Goal: Transaction & Acquisition: Purchase product/service

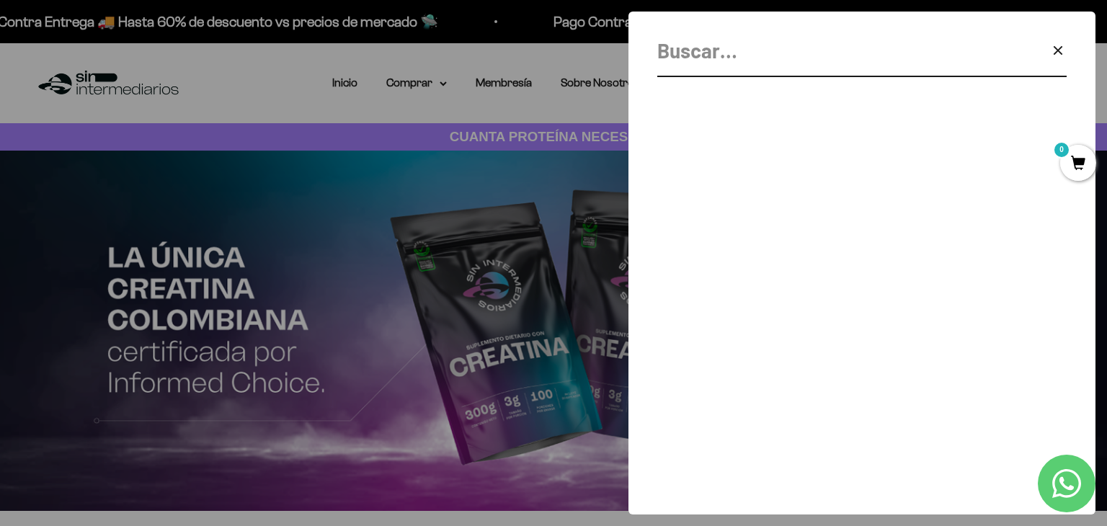
click at [1061, 47] on icon "button" at bounding box center [1058, 51] width 8 height 8
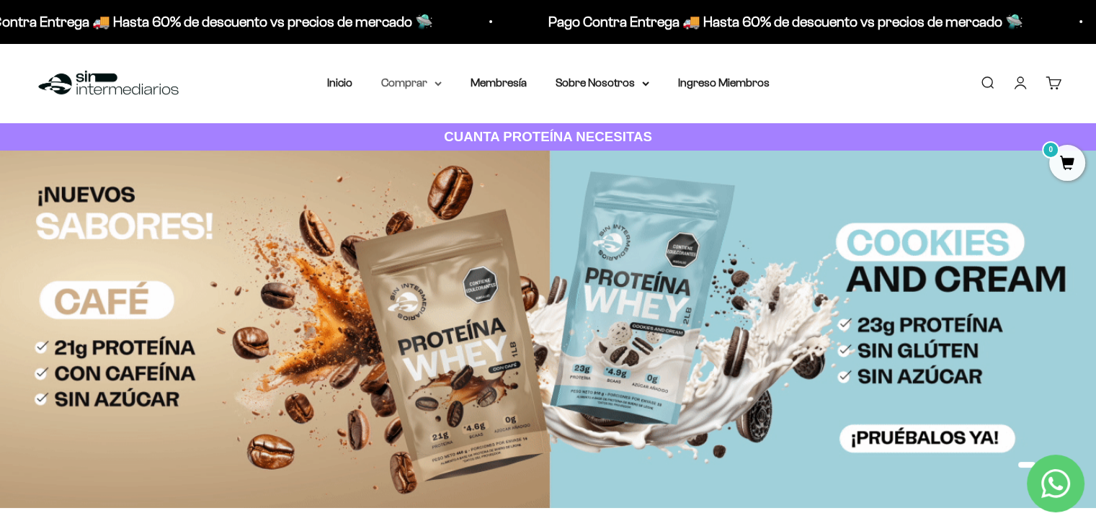
click at [421, 90] on summary "Comprar" at bounding box center [411, 83] width 61 height 19
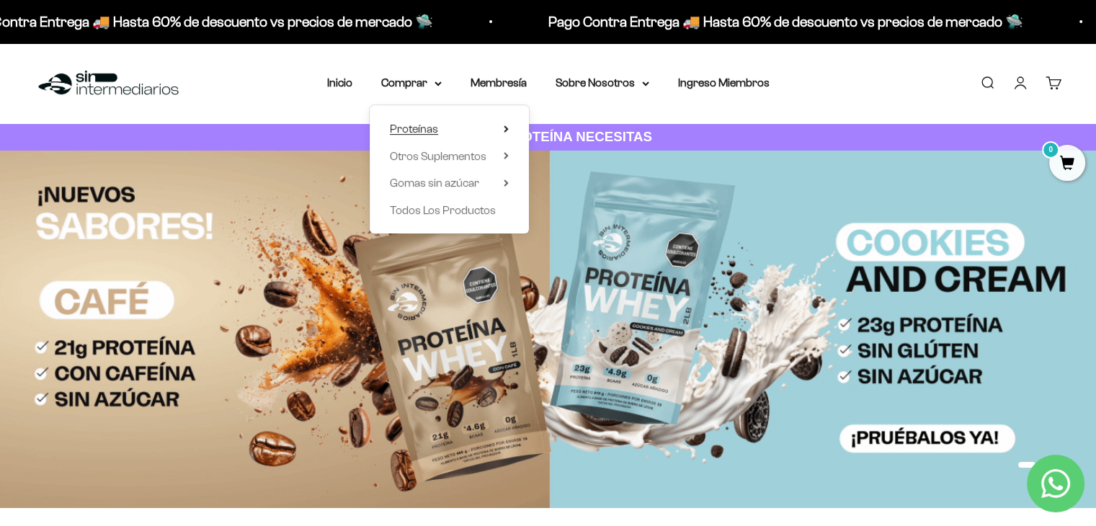
click at [412, 131] on span "Proteínas" at bounding box center [414, 129] width 48 height 12
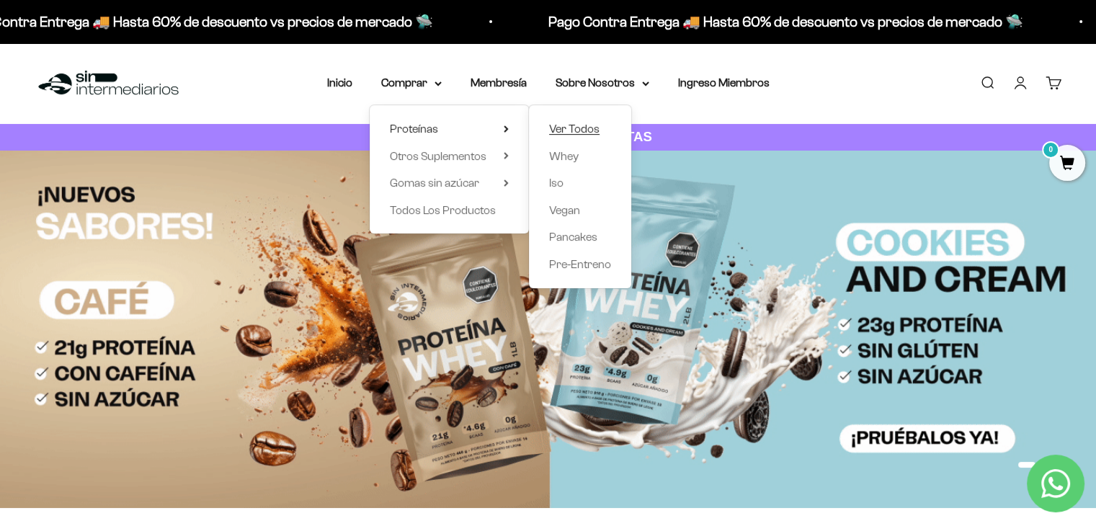
click at [588, 130] on span "Ver Todos" at bounding box center [574, 129] width 50 height 12
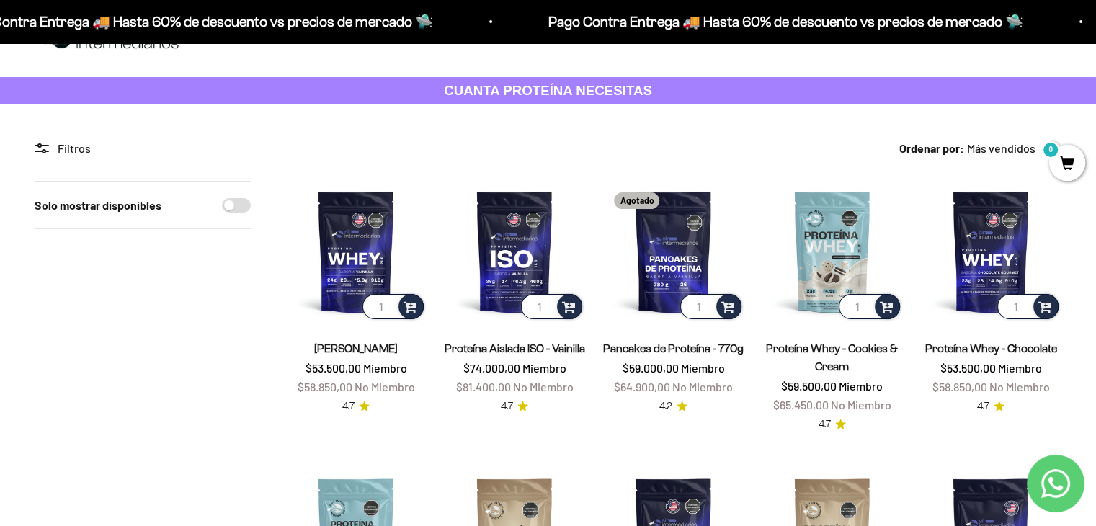
scroll to position [72, 0]
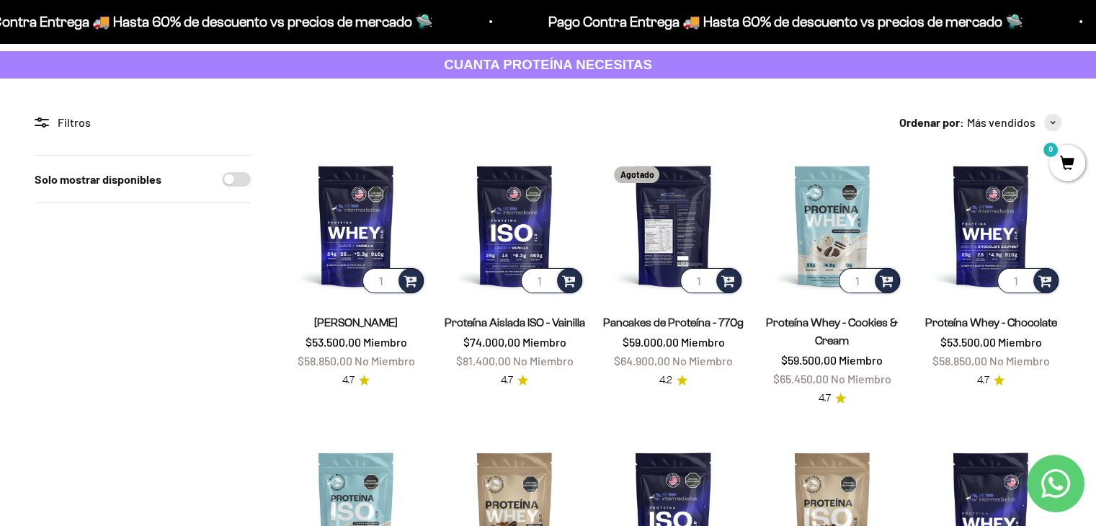
click at [667, 241] on img at bounding box center [673, 225] width 141 height 141
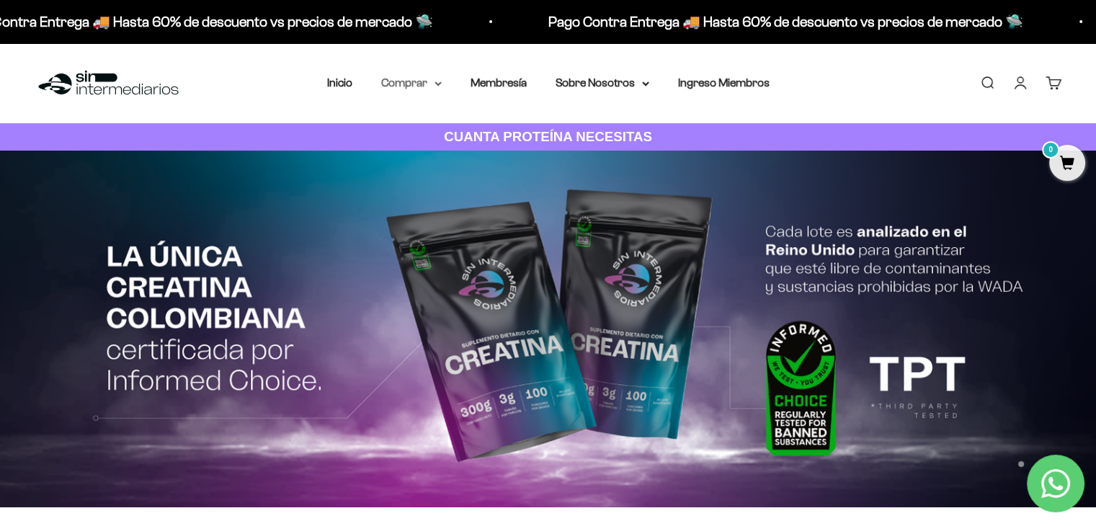
click at [407, 78] on summary "Comprar" at bounding box center [411, 83] width 61 height 19
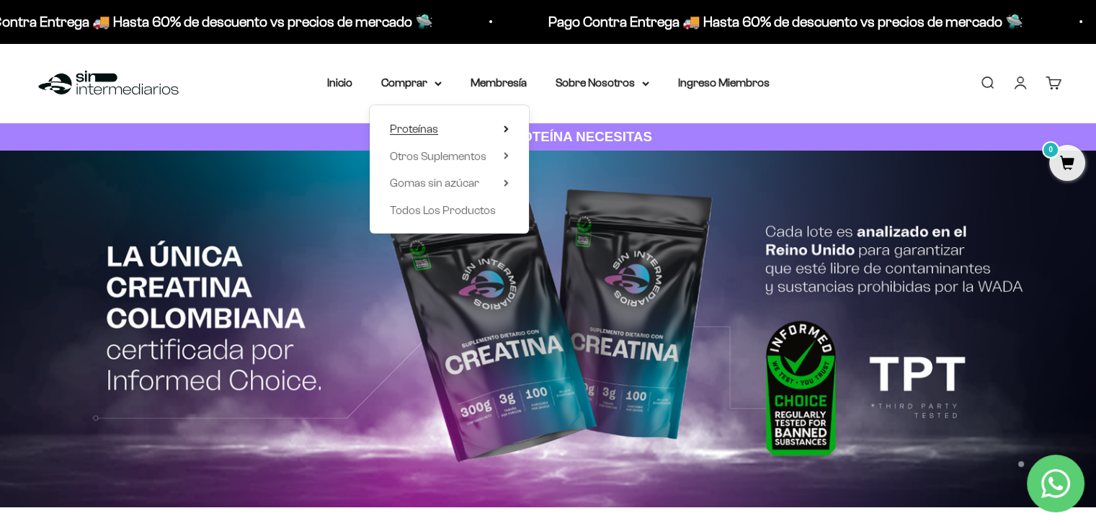
click at [432, 127] on span "Proteínas" at bounding box center [414, 129] width 48 height 12
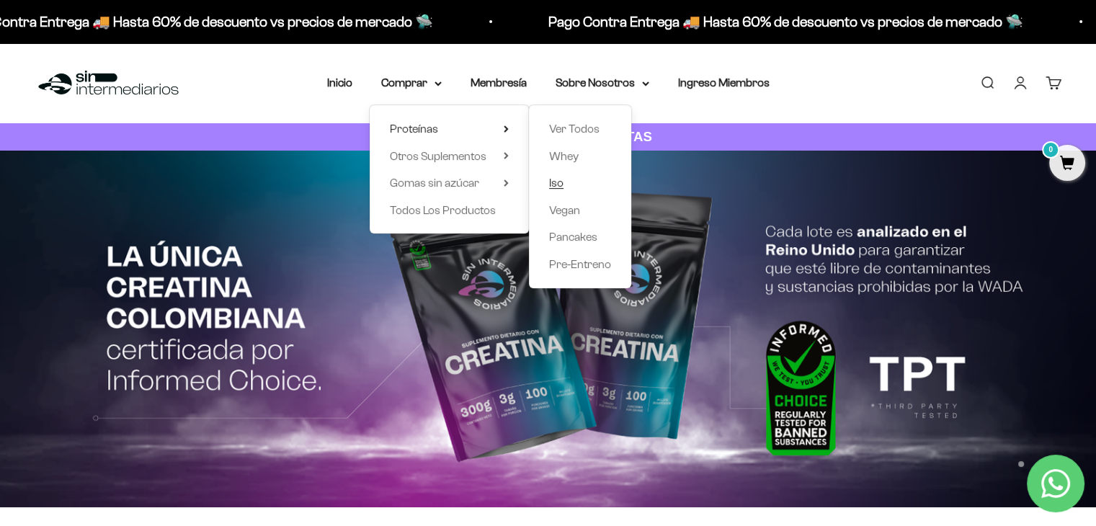
click at [565, 186] on link "Iso" at bounding box center [580, 183] width 62 height 19
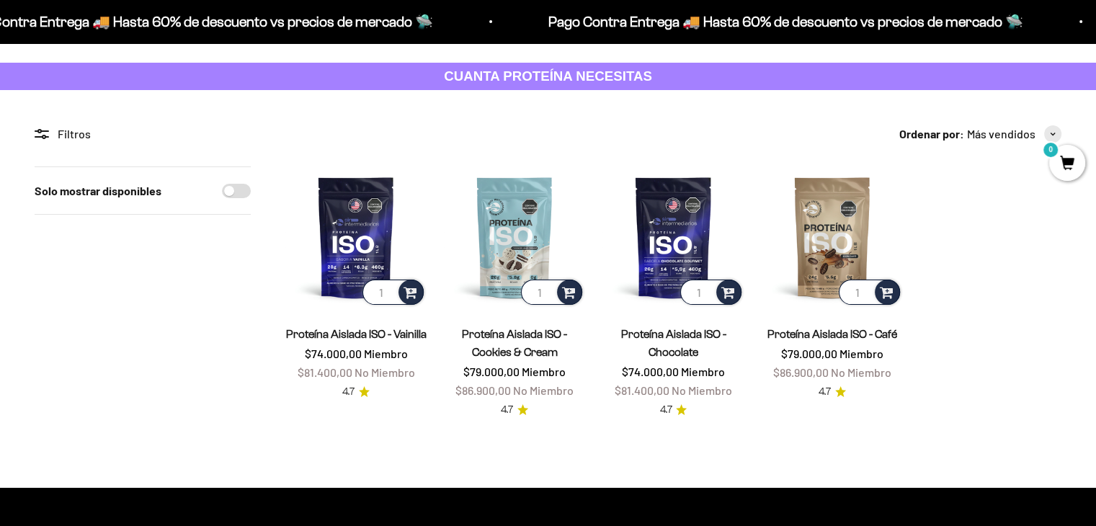
scroll to position [144, 0]
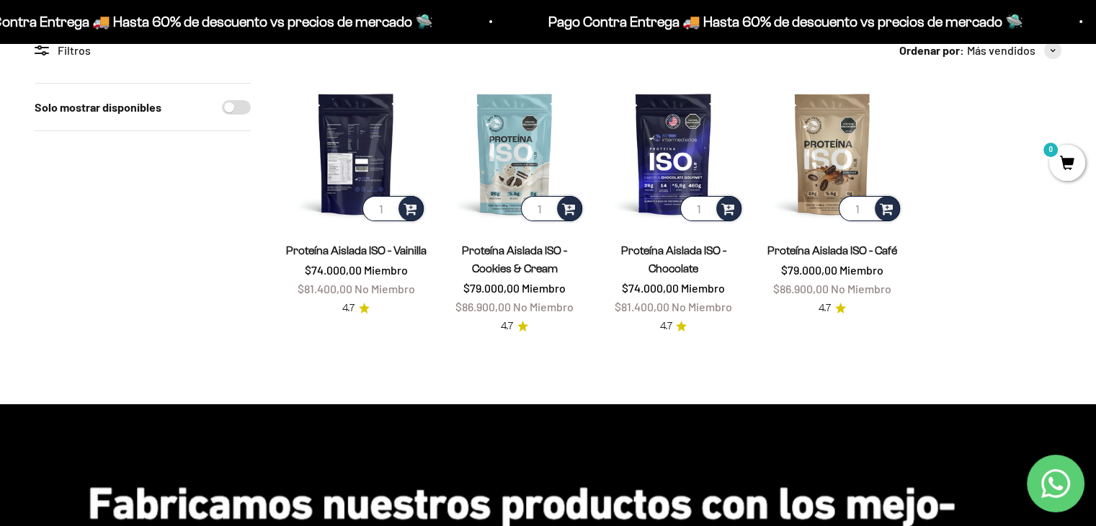
click at [372, 161] on img at bounding box center [355, 153] width 141 height 141
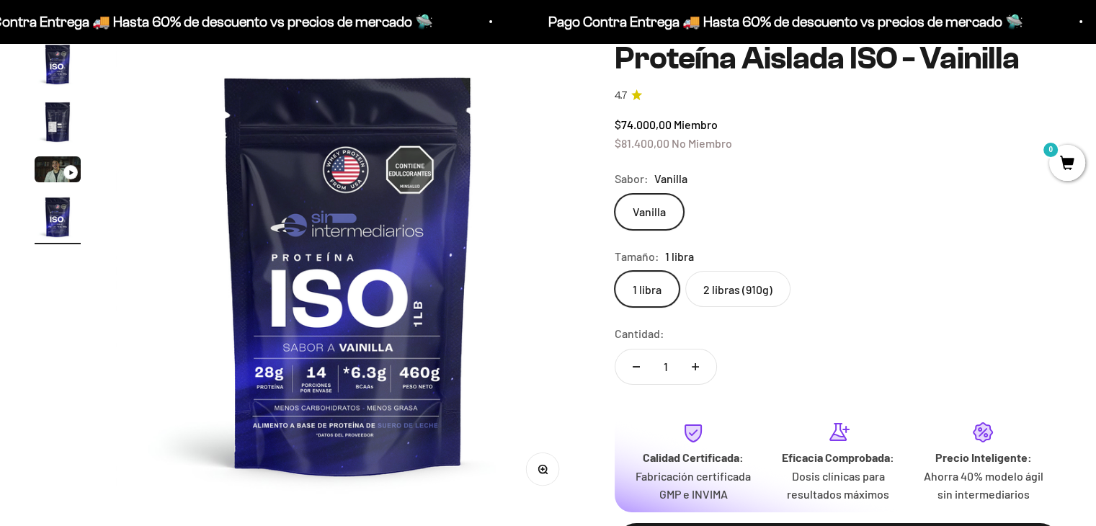
scroll to position [0, 1447]
click at [767, 296] on label "2 libras (910g)" at bounding box center [737, 289] width 105 height 36
click at [615, 271] on input "2 libras (910g)" at bounding box center [614, 270] width 1 height 1
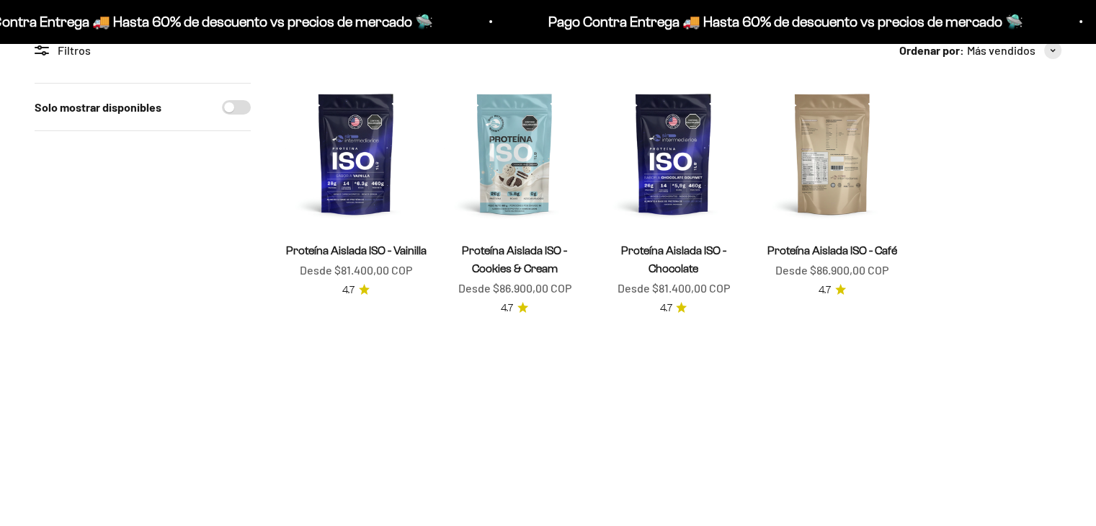
scroll to position [144, 0]
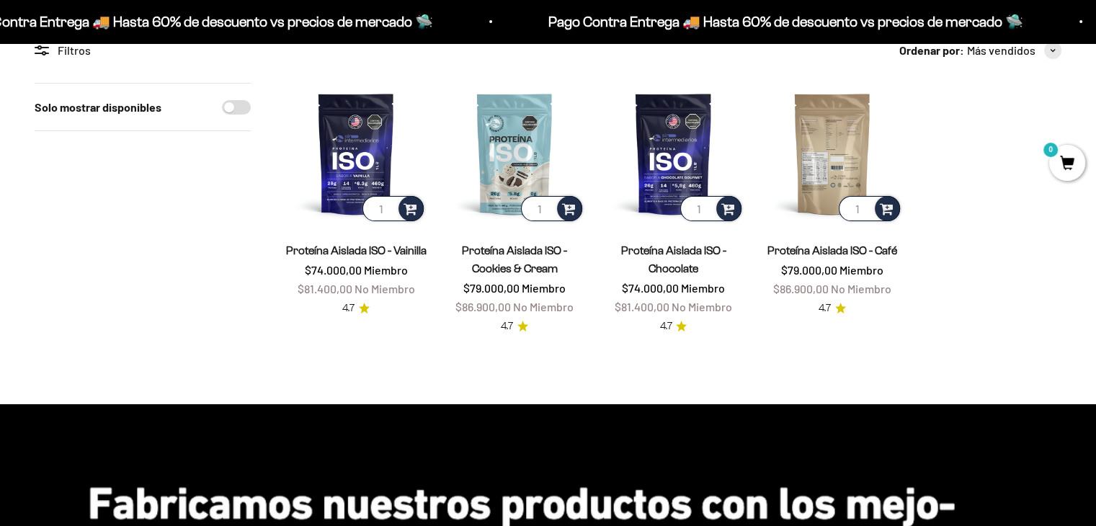
click at [827, 141] on img at bounding box center [832, 153] width 141 height 141
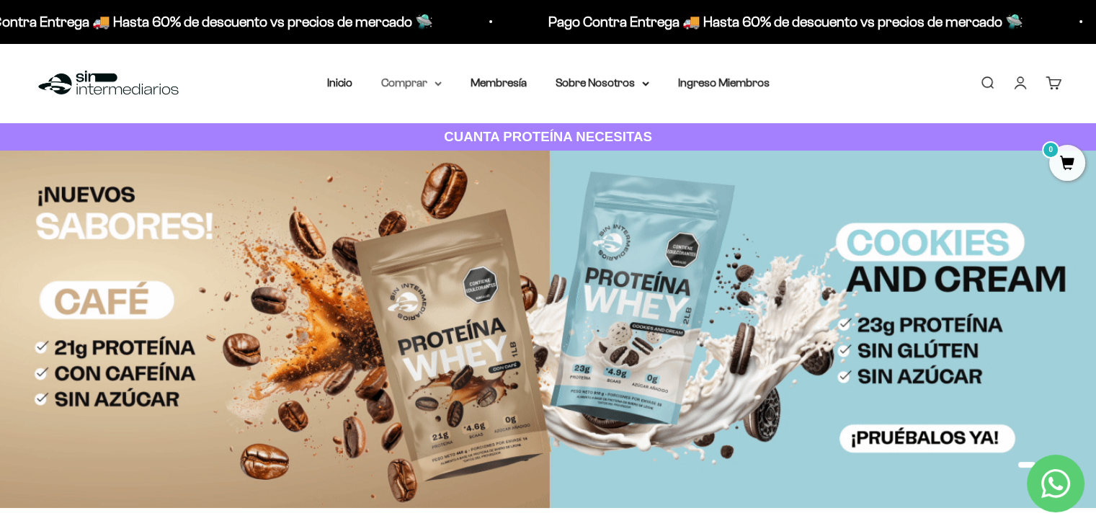
click at [431, 91] on summary "Comprar" at bounding box center [411, 83] width 61 height 19
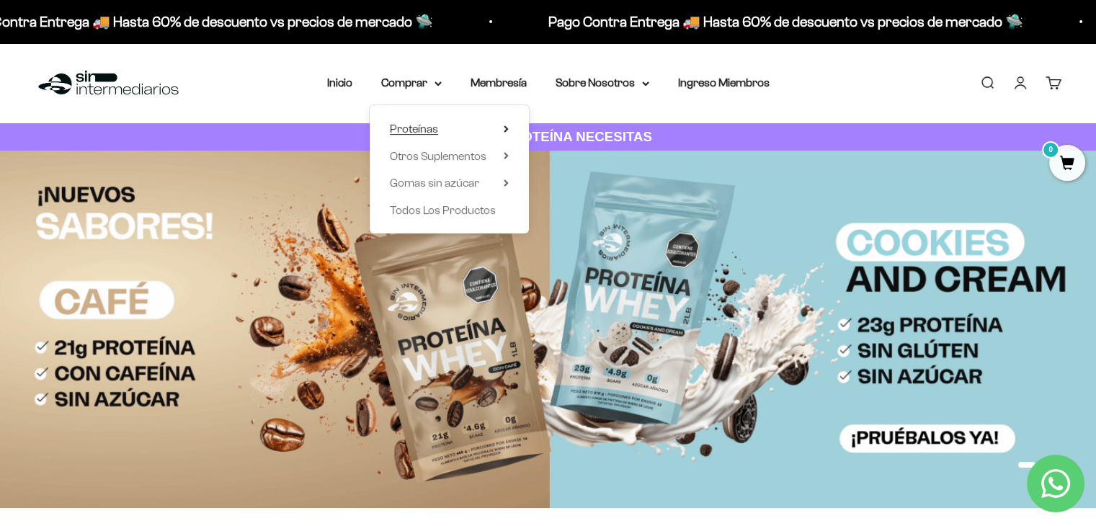
click at [447, 125] on summary "Proteínas" at bounding box center [449, 129] width 119 height 19
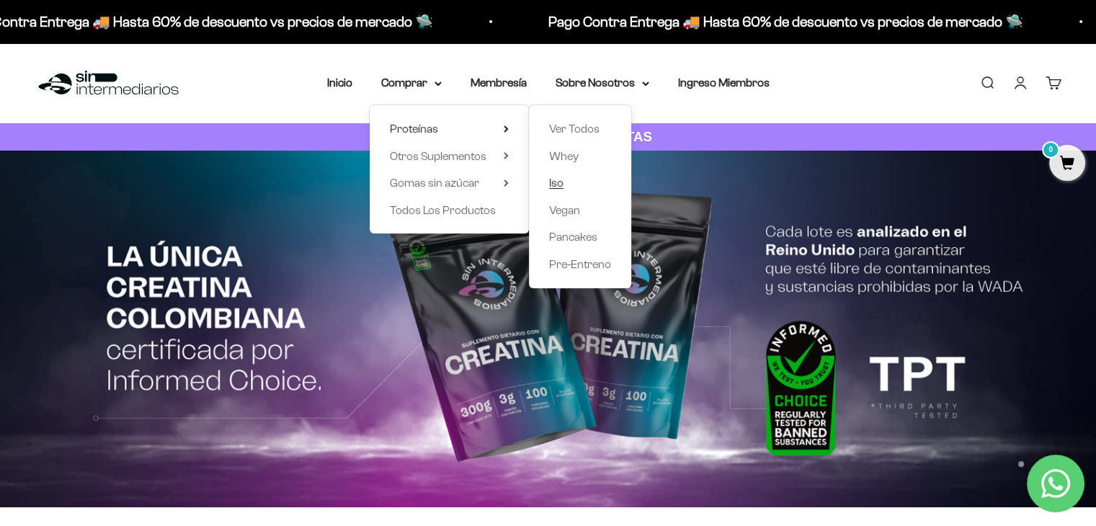
click at [554, 185] on span "Iso" at bounding box center [556, 183] width 14 height 12
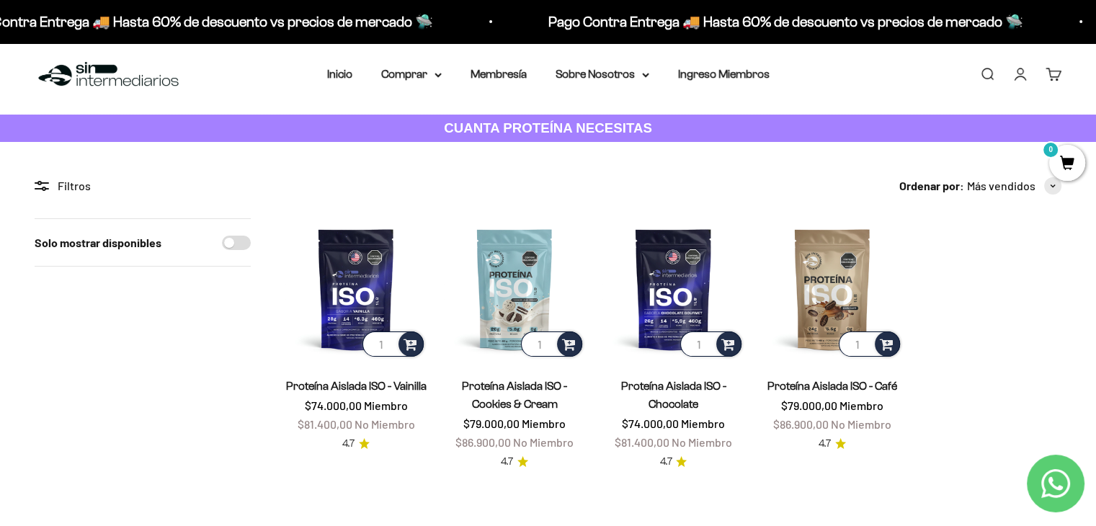
scroll to position [144, 0]
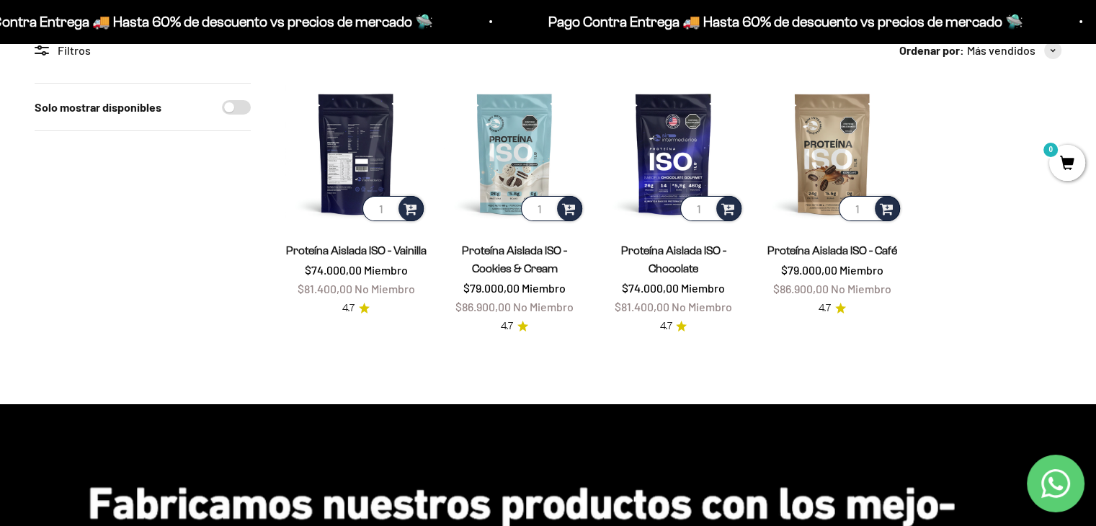
click at [360, 175] on img at bounding box center [355, 153] width 141 height 141
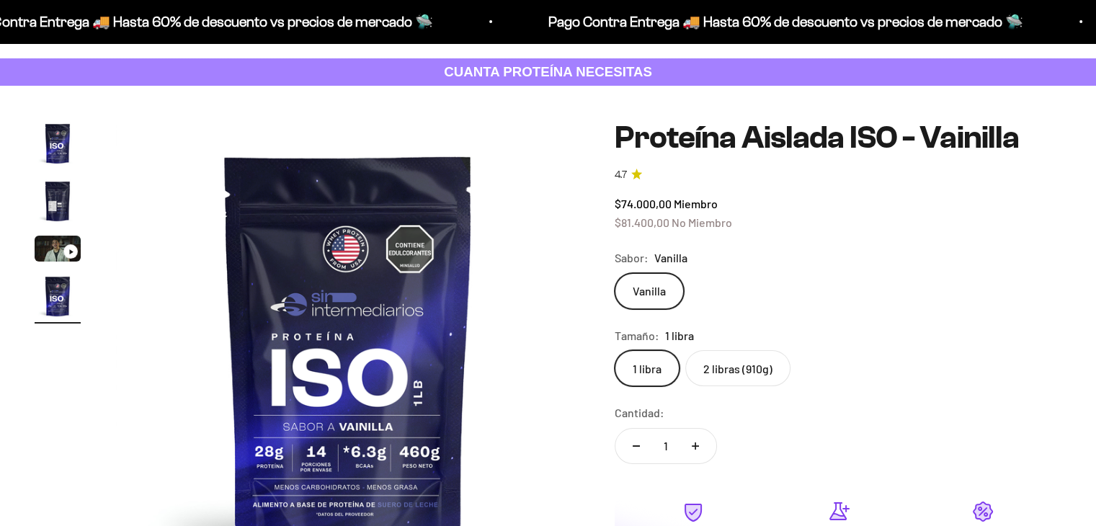
scroll to position [144, 0]
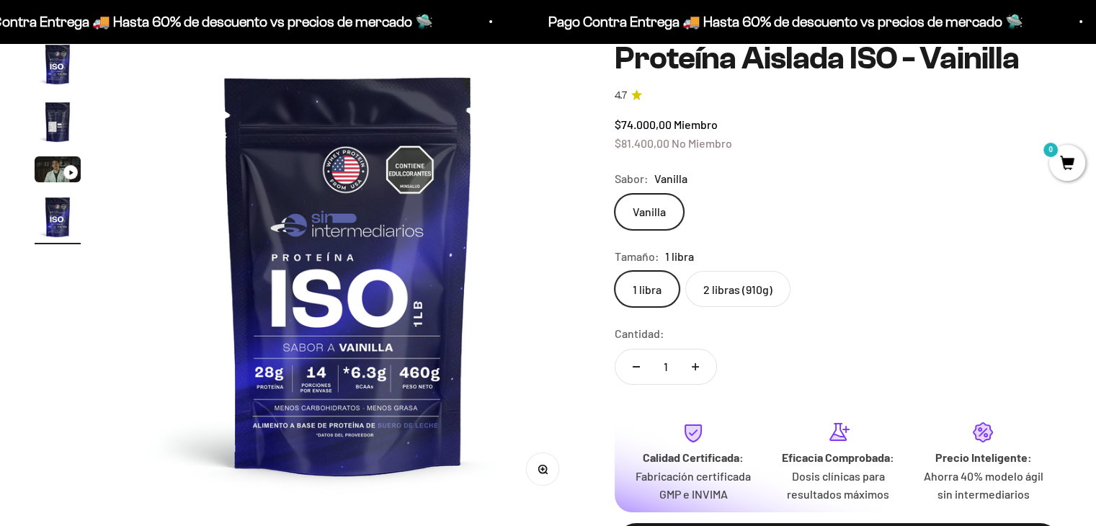
click at [752, 296] on label "2 libras (910g)" at bounding box center [737, 289] width 105 height 36
click at [615, 271] on input "2 libras (910g)" at bounding box center [614, 270] width 1 height 1
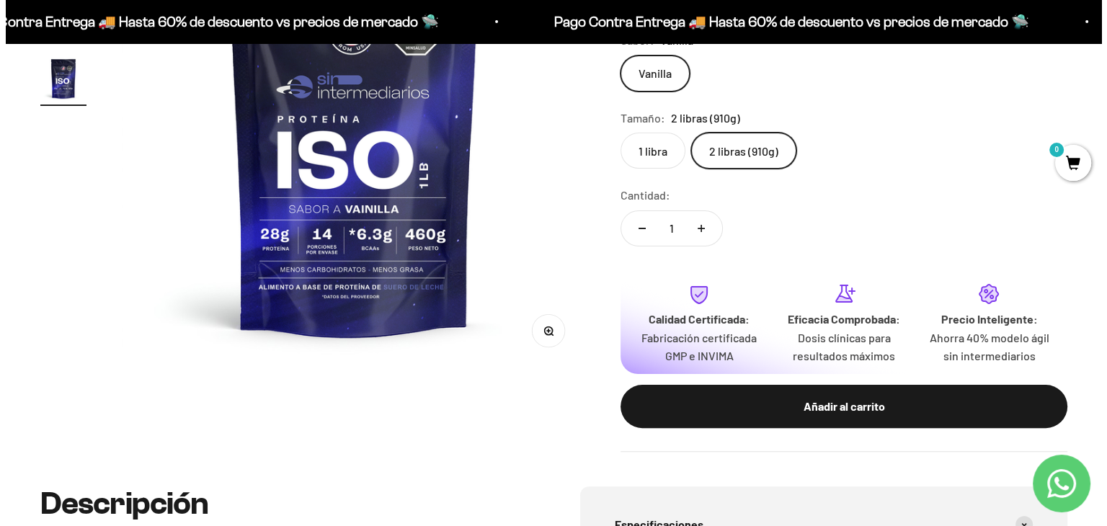
scroll to position [288, 0]
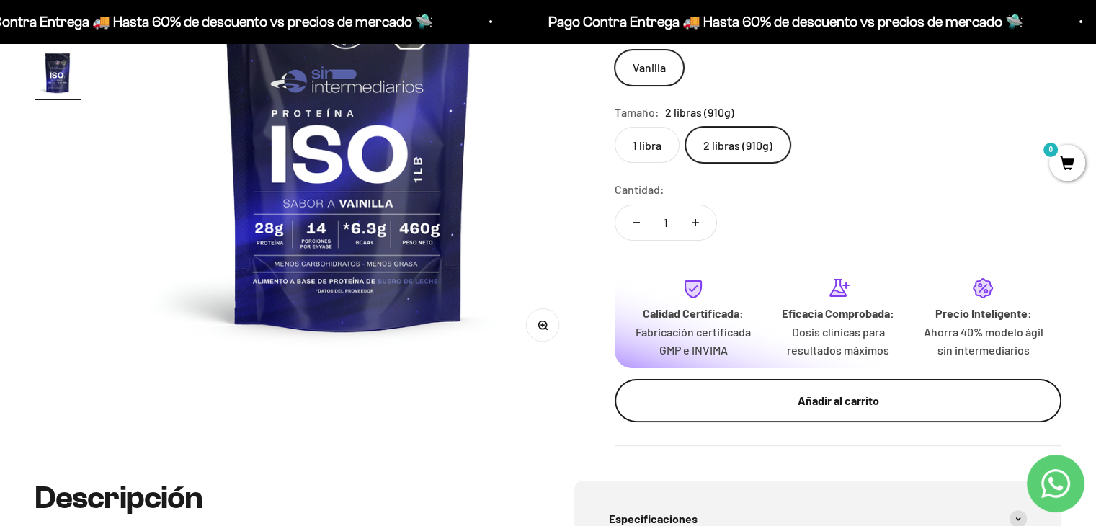
click at [806, 405] on div "Añadir al carrito" at bounding box center [838, 400] width 389 height 19
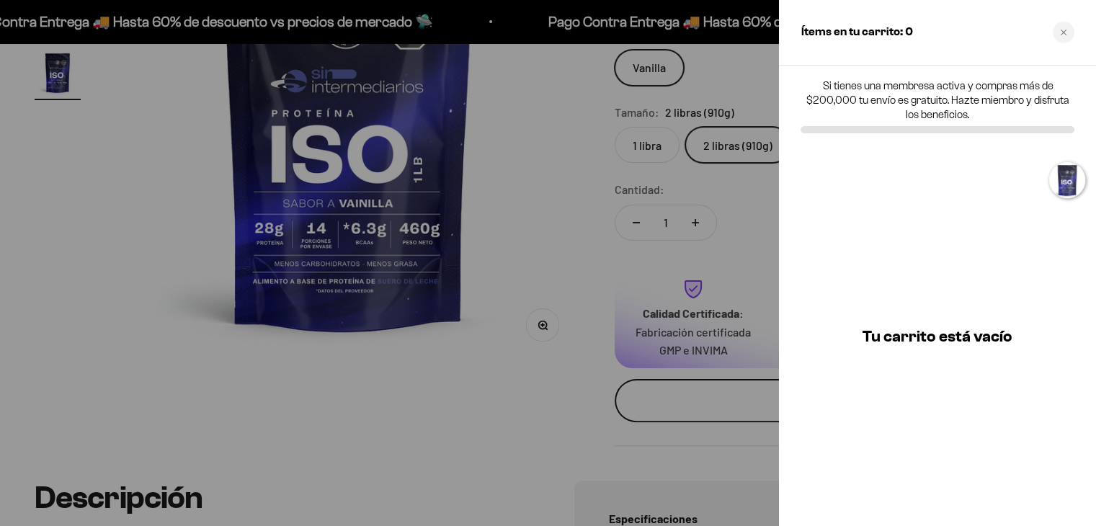
scroll to position [0, 1465]
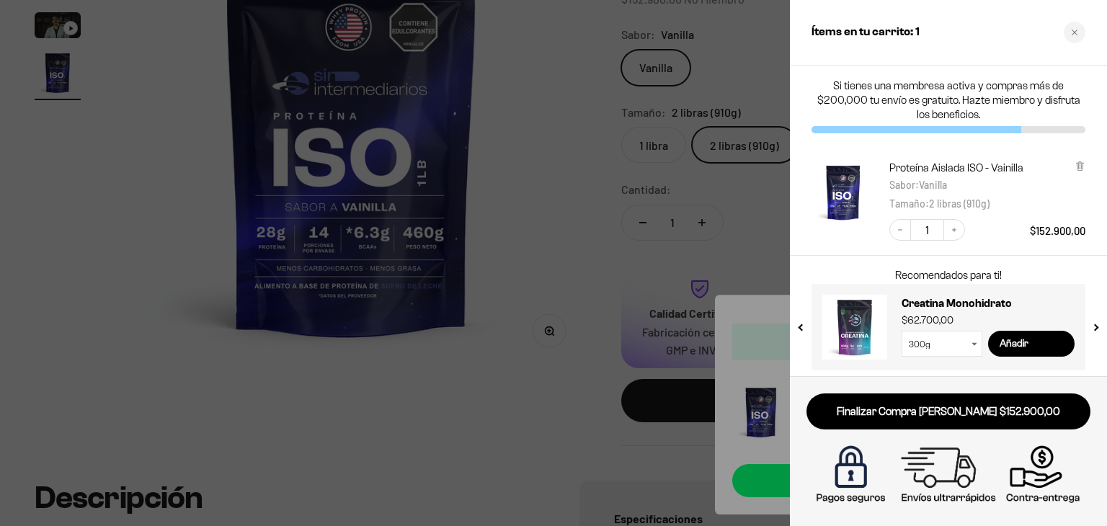
click at [496, 417] on div at bounding box center [553, 263] width 1107 height 526
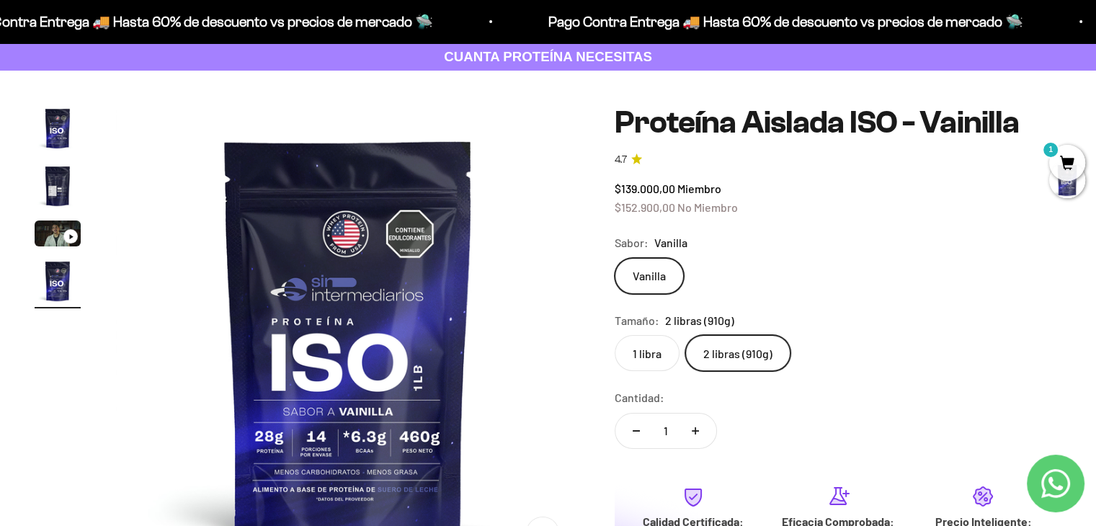
scroll to position [72, 0]
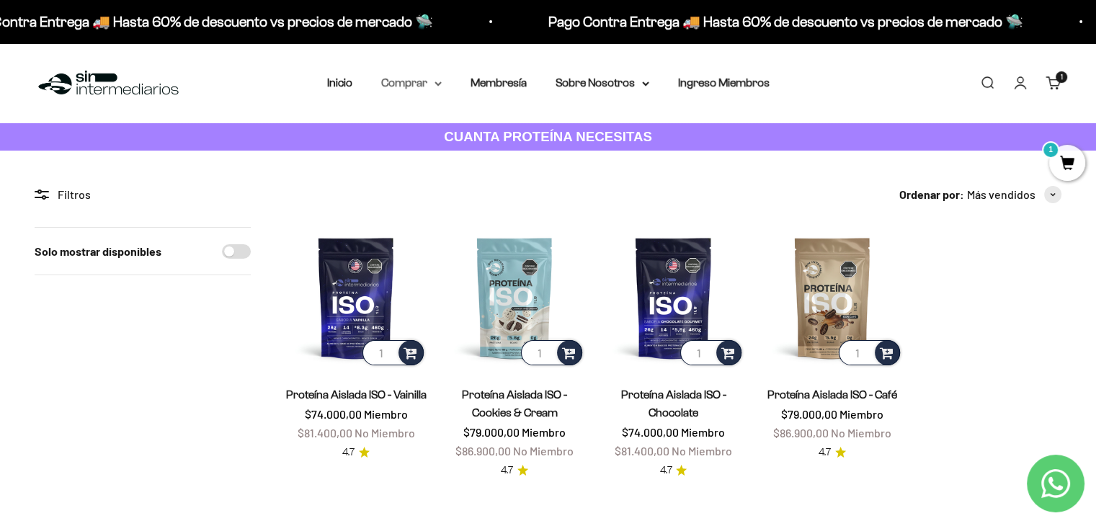
click at [401, 84] on summary "Comprar" at bounding box center [411, 83] width 61 height 19
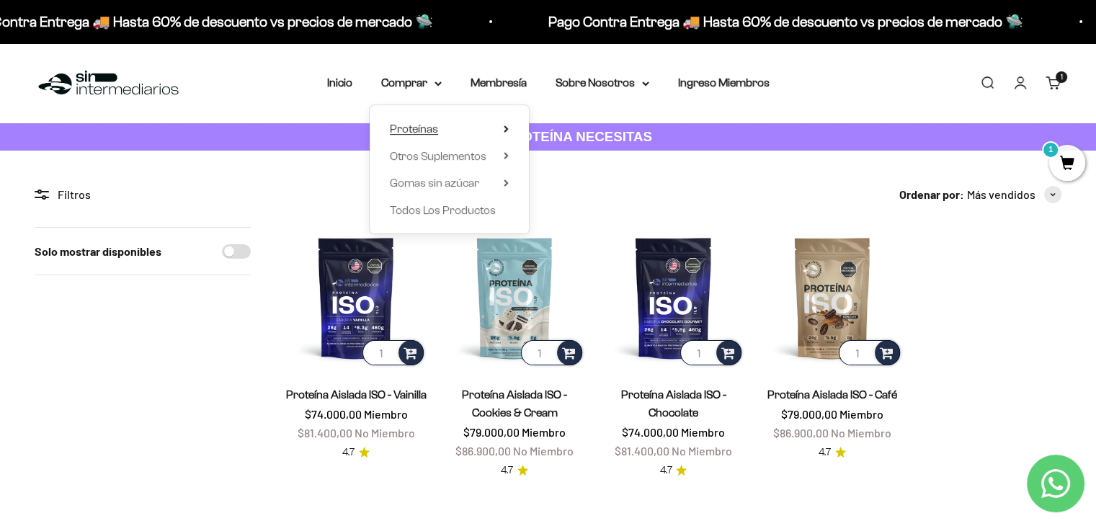
click at [479, 122] on summary "Proteínas" at bounding box center [449, 129] width 119 height 19
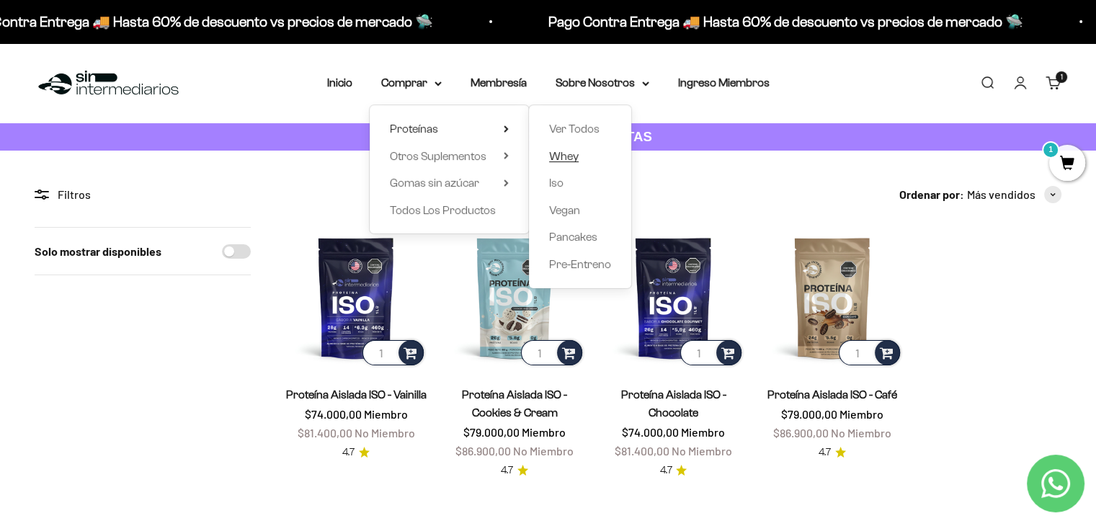
click at [575, 159] on span "Whey" at bounding box center [564, 156] width 30 height 12
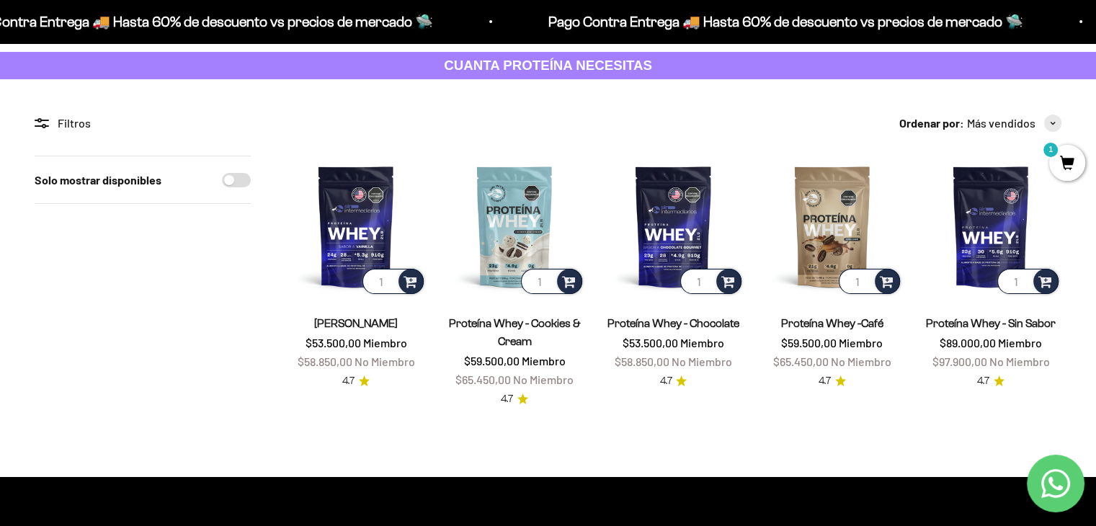
scroll to position [72, 0]
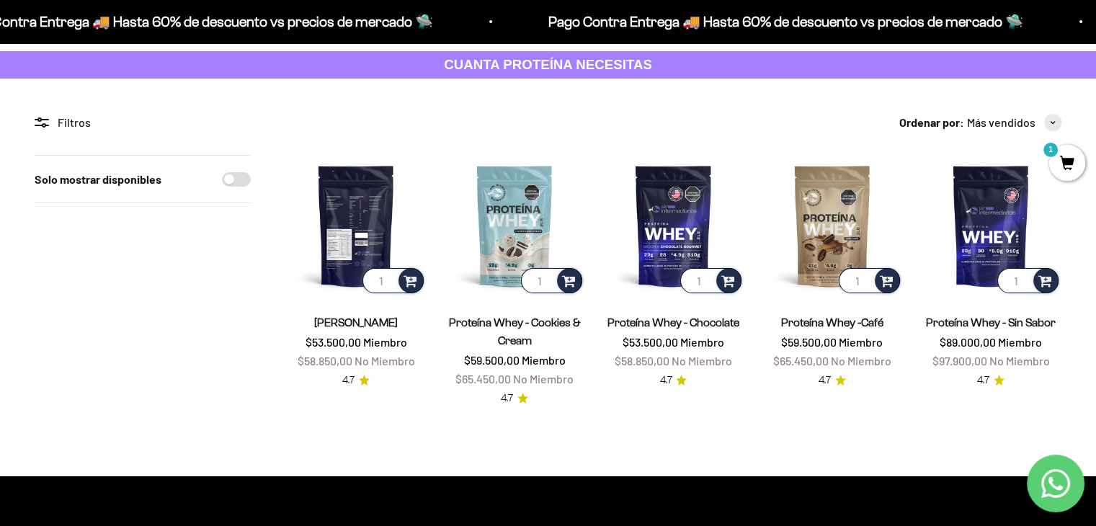
click at [337, 214] on img at bounding box center [355, 225] width 141 height 141
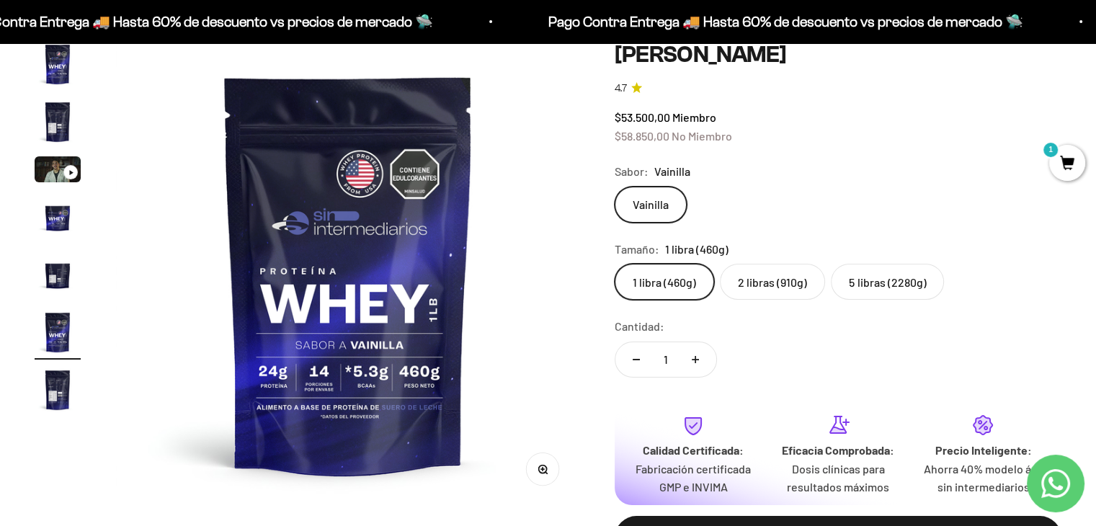
click at [892, 272] on label "5 libras (2280g)" at bounding box center [887, 282] width 113 height 36
click at [615, 264] on input "5 libras (2280g)" at bounding box center [614, 263] width 1 height 1
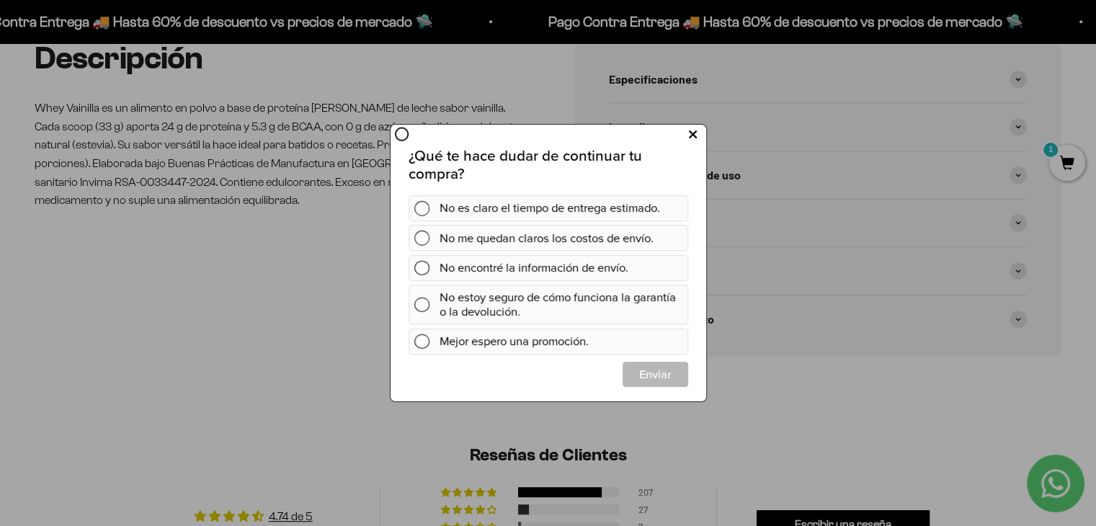
click at [690, 142] on icon at bounding box center [692, 134] width 8 height 19
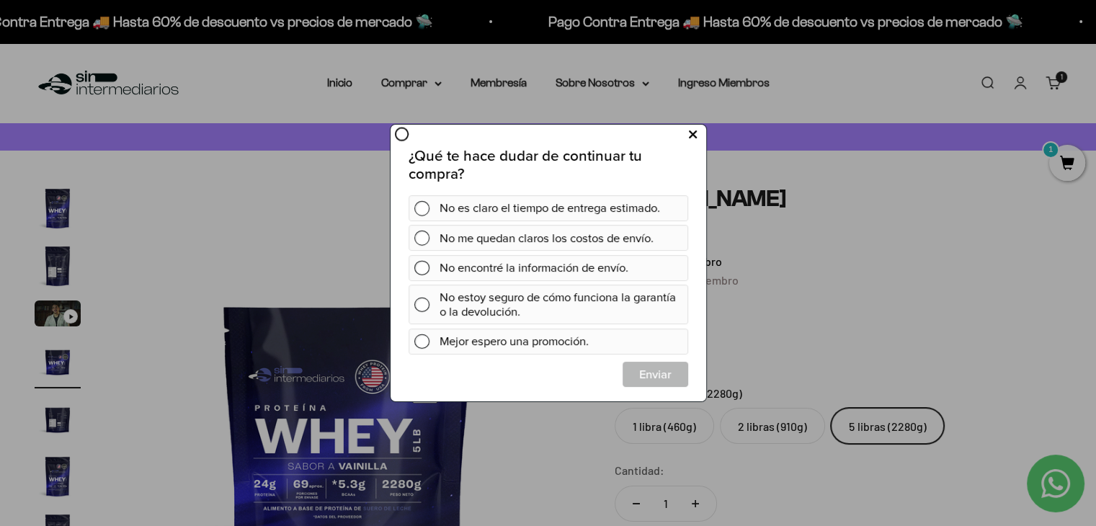
click at [696, 135] on icon at bounding box center [692, 134] width 8 height 19
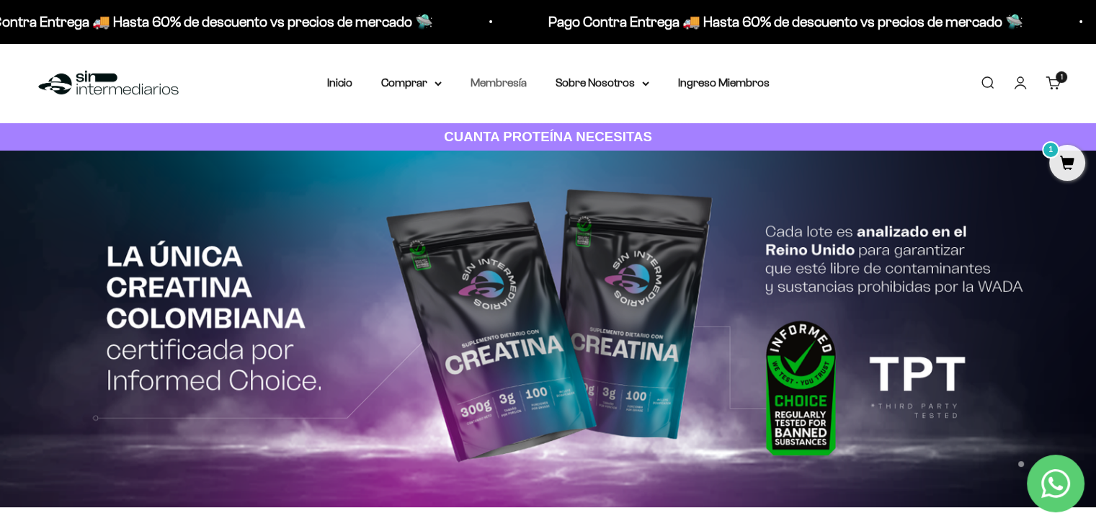
click at [515, 86] on link "Membresía" at bounding box center [499, 82] width 56 height 12
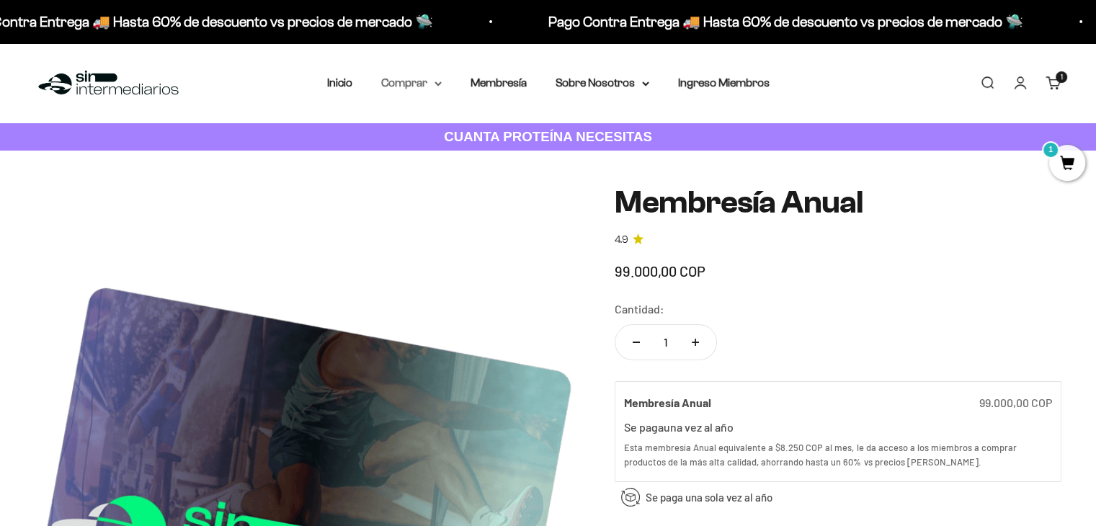
click at [401, 81] on summary "Comprar" at bounding box center [411, 83] width 61 height 19
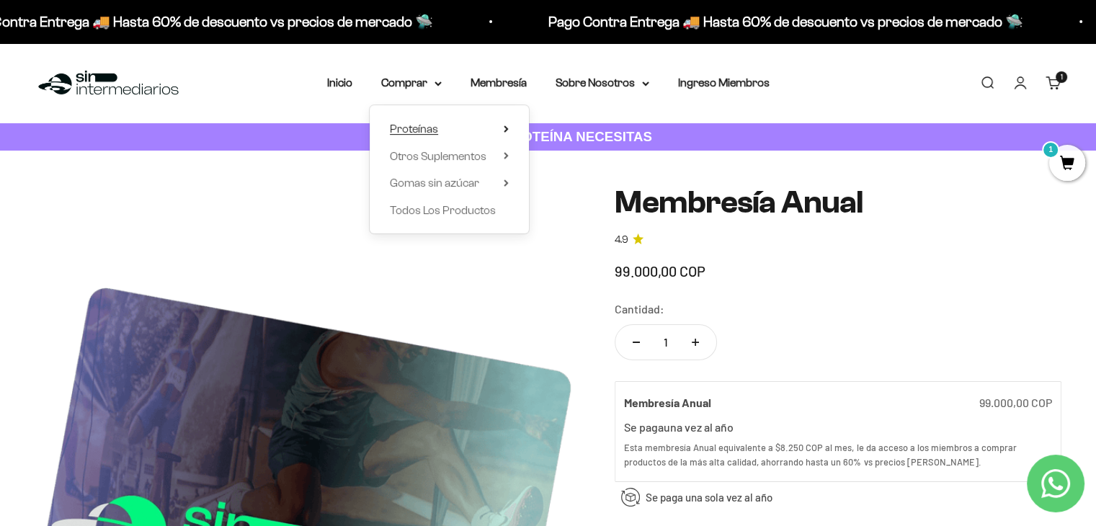
click at [402, 128] on span "Proteínas" at bounding box center [414, 129] width 48 height 12
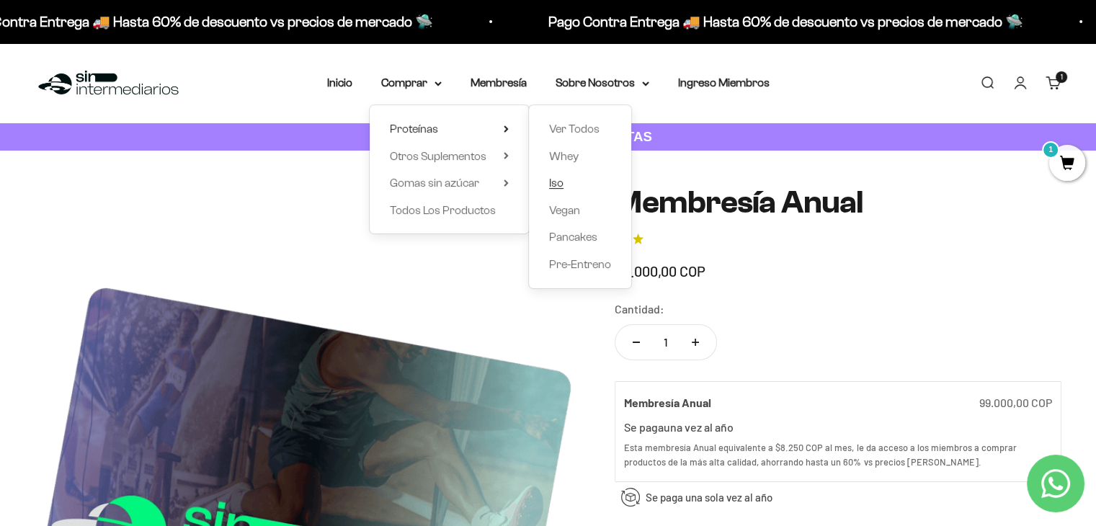
click at [560, 185] on span "Iso" at bounding box center [556, 183] width 14 height 12
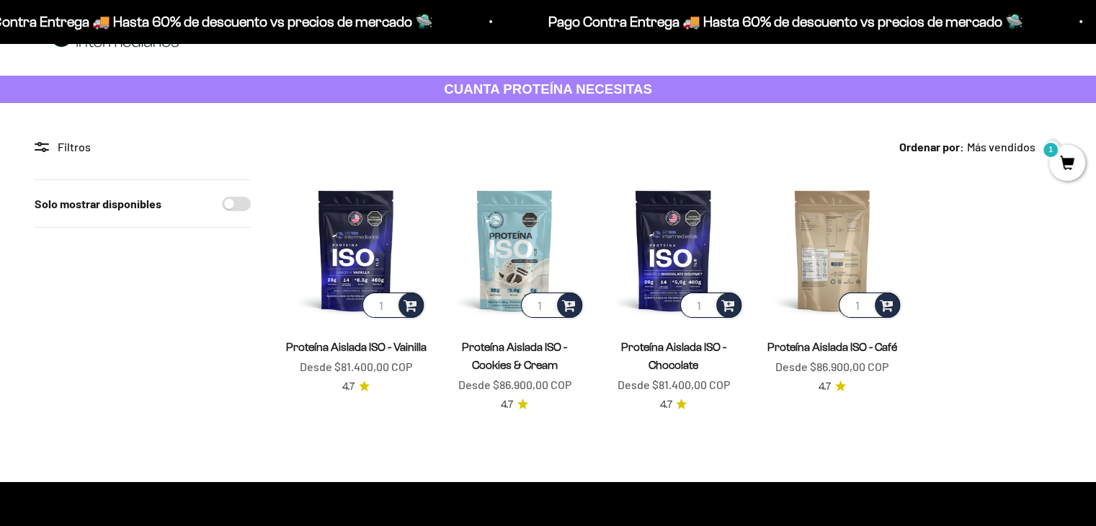
scroll to position [72, 0]
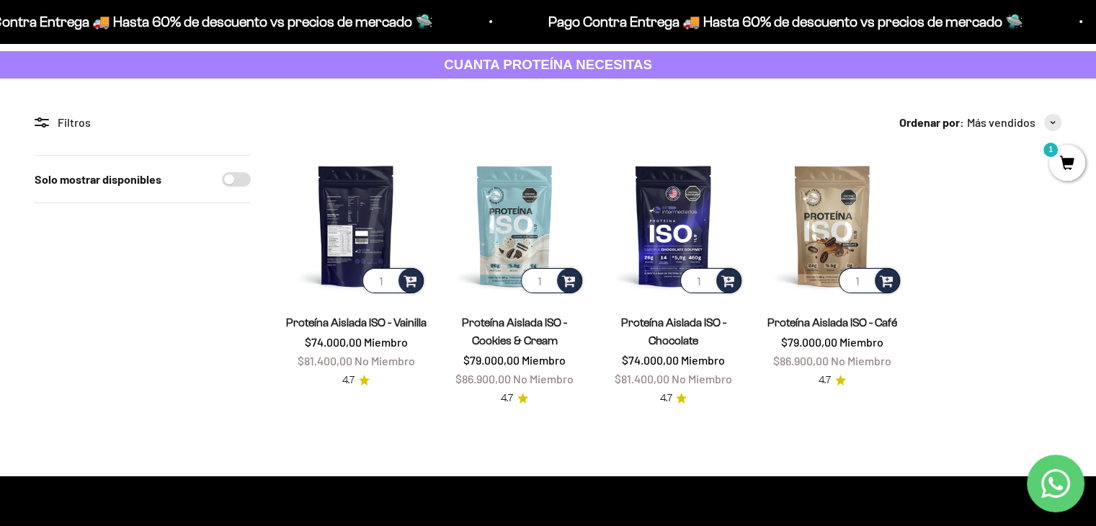
click at [354, 249] on img at bounding box center [355, 225] width 141 height 141
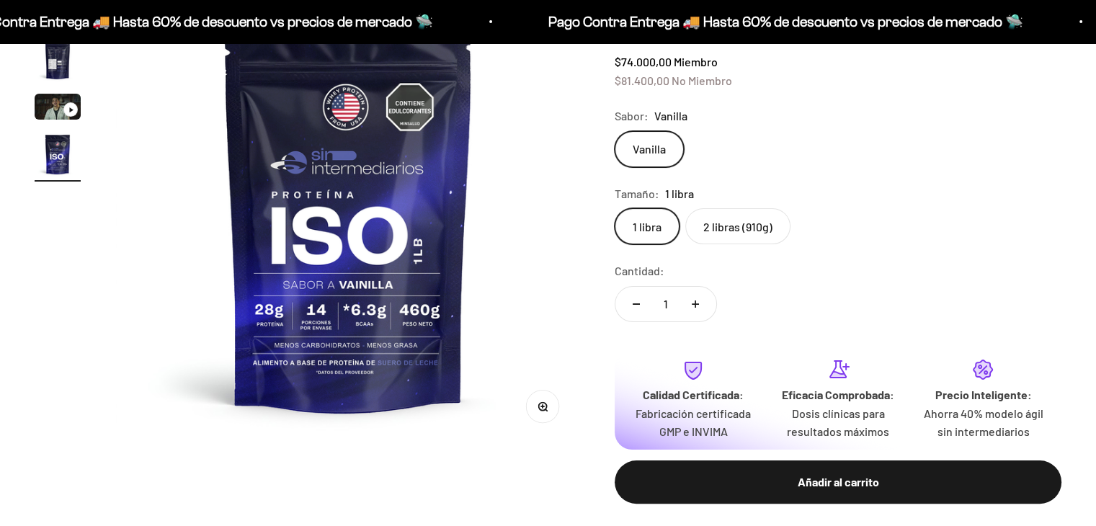
scroll to position [216, 0]
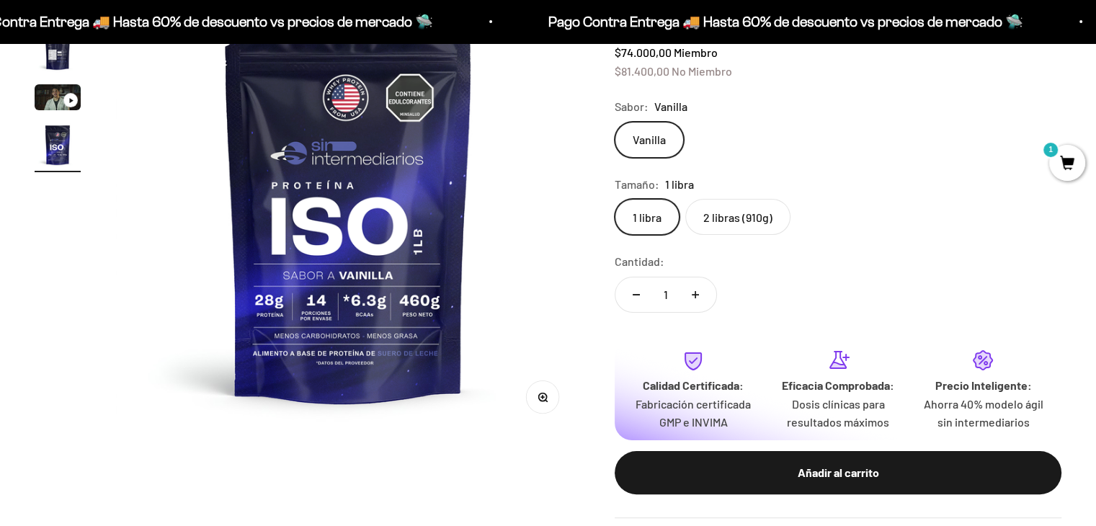
click at [762, 211] on label "2 libras (910g)" at bounding box center [737, 217] width 105 height 36
click at [615, 199] on input "2 libras (910g)" at bounding box center [614, 198] width 1 height 1
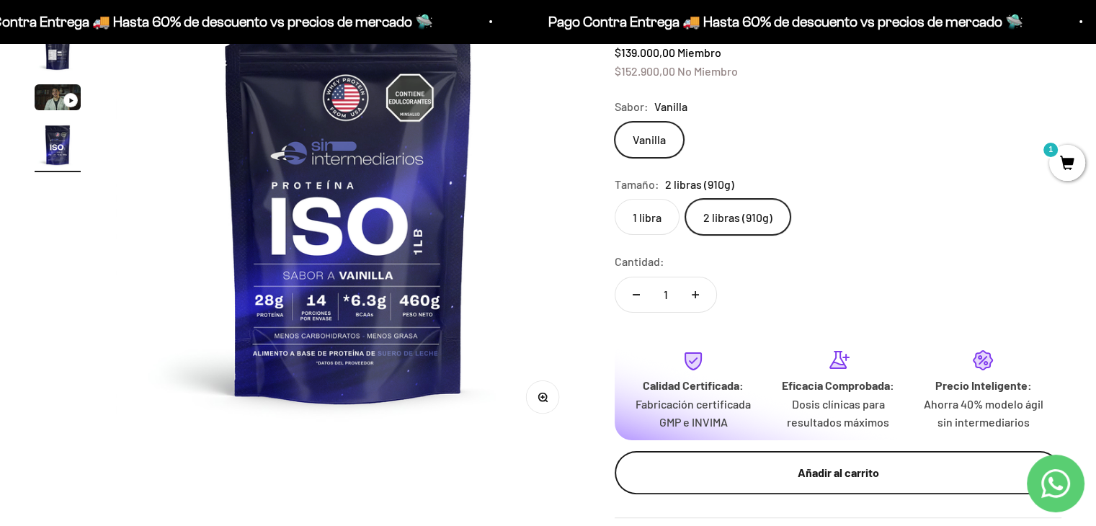
click at [839, 474] on div "Añadir al carrito" at bounding box center [838, 472] width 389 height 19
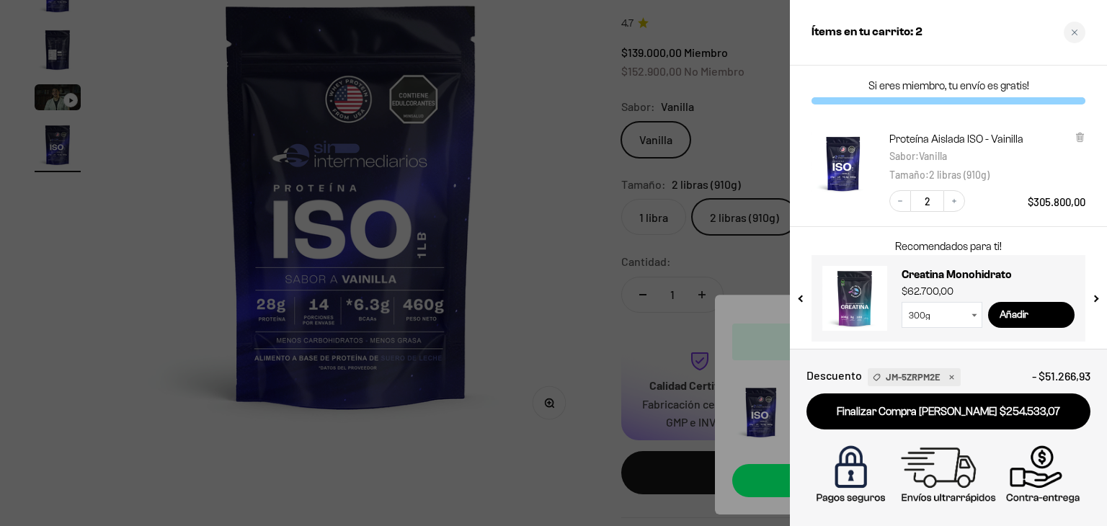
scroll to position [3, 0]
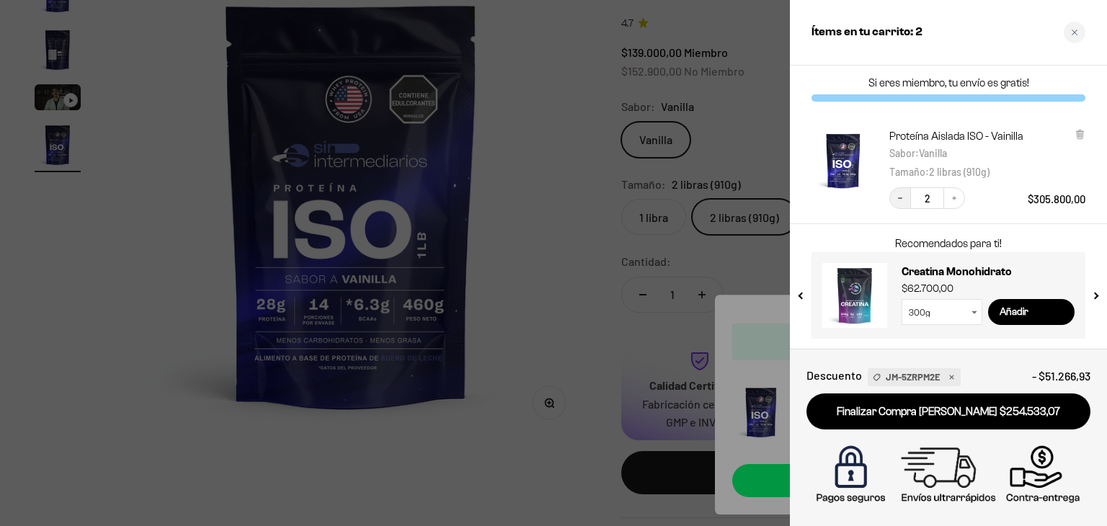
click at [896, 203] on button "Decrease quantity" at bounding box center [900, 198] width 22 height 22
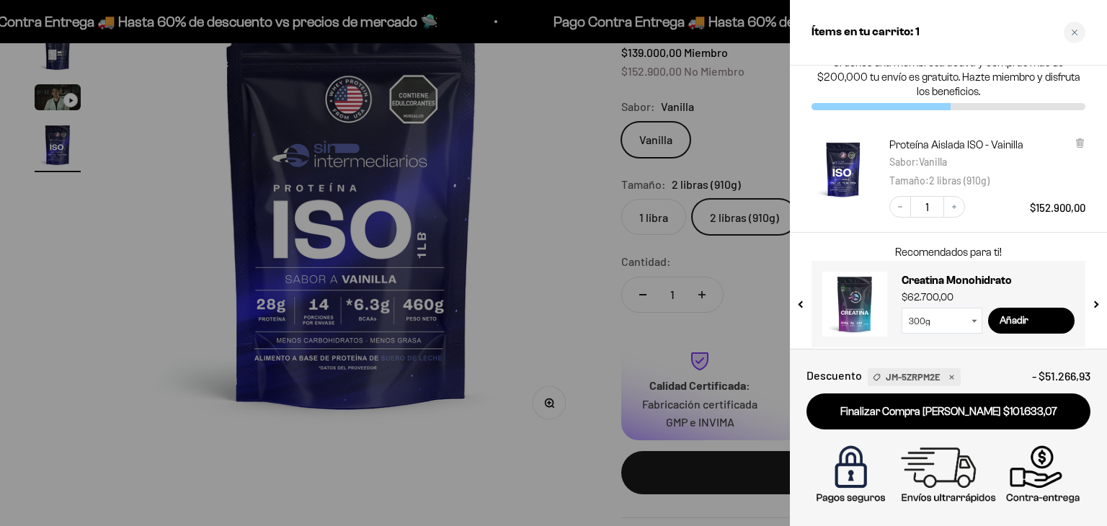
scroll to position [32, 0]
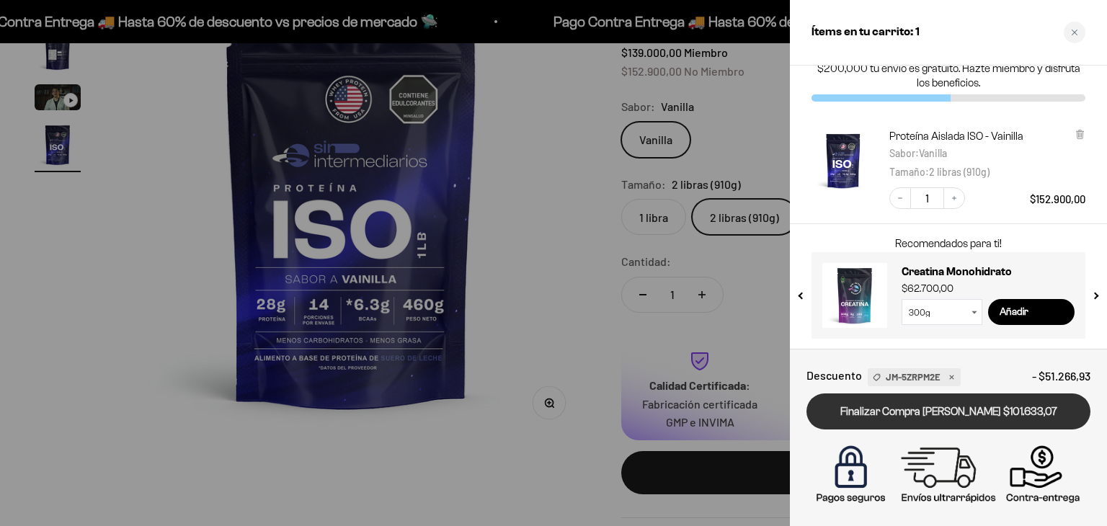
click at [933, 414] on link "Finalizar Compra Segura $101.633,07" at bounding box center [949, 412] width 284 height 37
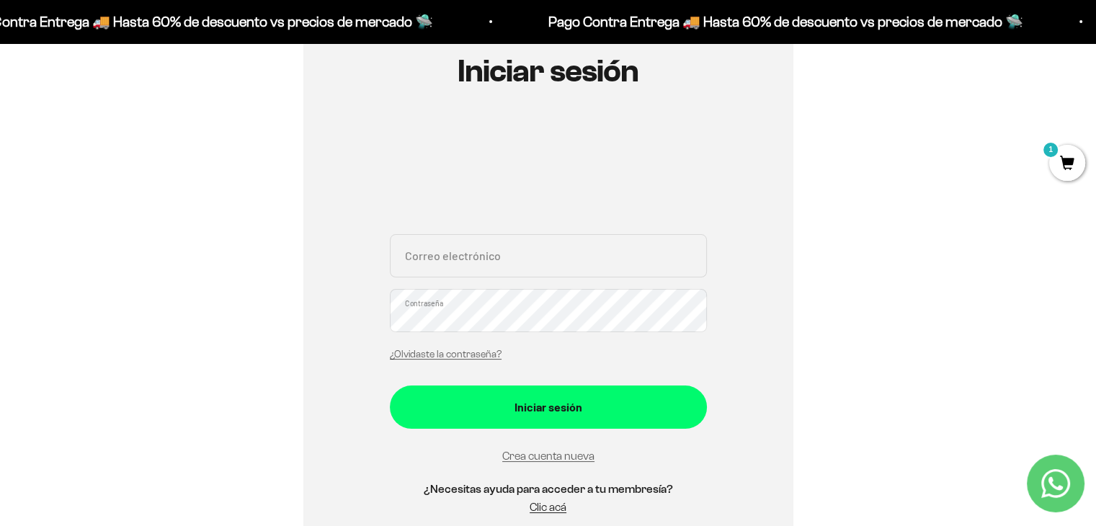
scroll to position [216, 0]
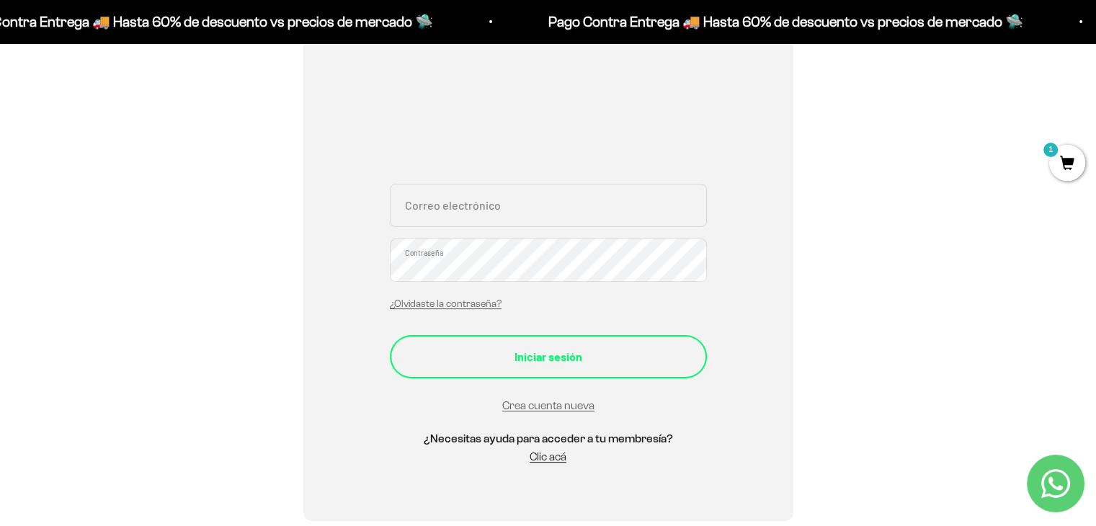
type input "[EMAIL_ADDRESS][DOMAIN_NAME]"
click at [591, 369] on button "Iniciar sesión" at bounding box center [548, 356] width 317 height 43
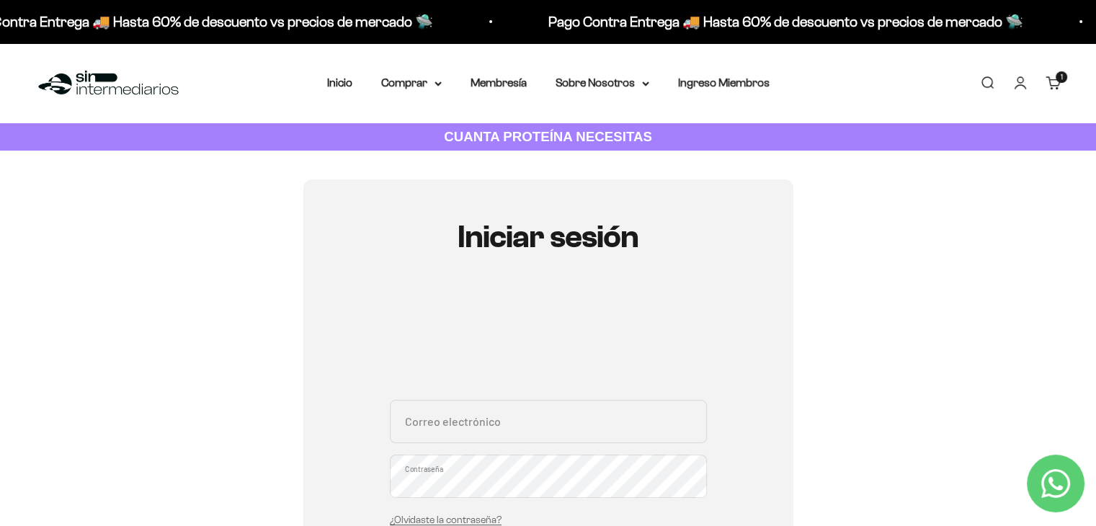
scroll to position [216, 0]
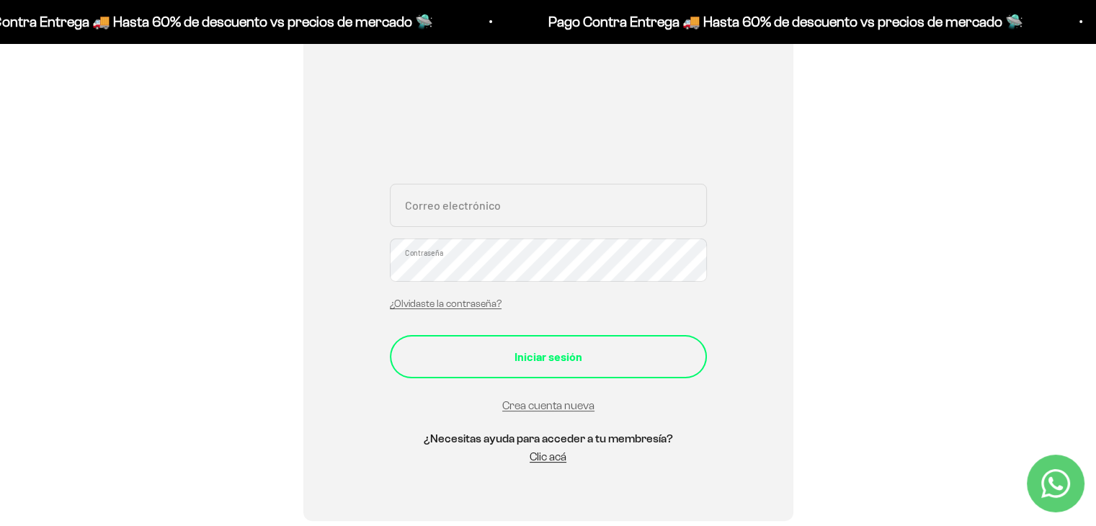
type input "[EMAIL_ADDRESS][DOMAIN_NAME]"
click at [543, 350] on div "Iniciar sesión" at bounding box center [548, 356] width 259 height 19
